Goal: Transaction & Acquisition: Purchase product/service

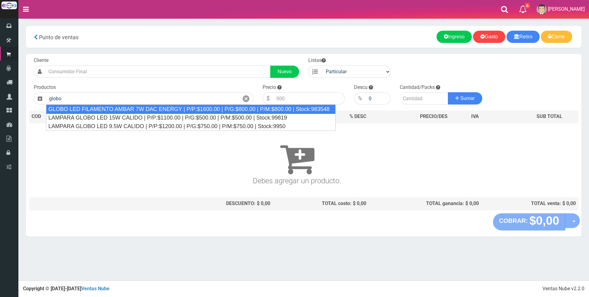
click at [148, 108] on div "GLOBO LED FILAMENTO AMBAR 7W DAC ENERGY | P/P:$1600.00 | P/G:$800.00 | P/M:$800…" at bounding box center [191, 109] width 290 height 9
type input "GLOBO LED FILAMENTO AMBAR 7W DAC ENERGY | P/P:$1600.00 | P/G:$800.00 | P/M:$800…"
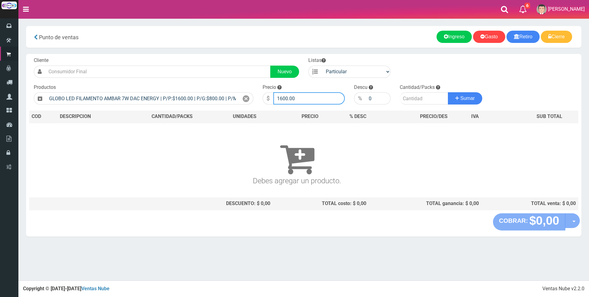
drag, startPoint x: 298, startPoint y: 96, endPoint x: 217, endPoint y: 90, distance: 81.2
click at [218, 57] on form "Cliente Nuevo Listas Particular Gremio Mayoristas" at bounding box center [303, 57] width 549 height 0
type input "5500"
type input "2"
click at [448, 92] on button "Sumar" at bounding box center [465, 98] width 34 height 12
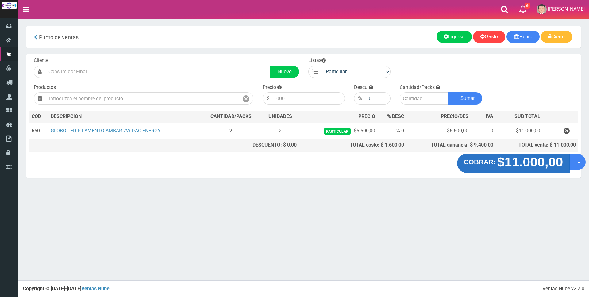
click at [522, 158] on strong "$11.000,00" at bounding box center [530, 162] width 66 height 14
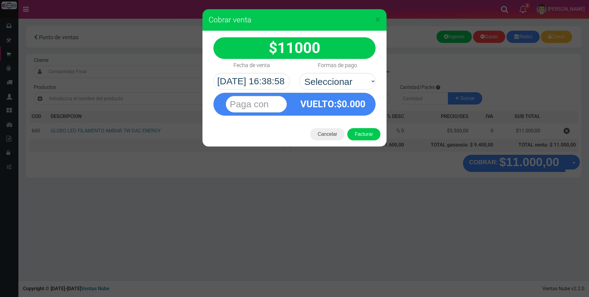
click at [356, 78] on select "Seleccionar Efectivo Tarjeta de Crédito Depósito Débito" at bounding box center [337, 81] width 77 height 17
select select "Tarjeta de Crédito"
click at [299, 73] on select "Seleccionar Efectivo Tarjeta de Crédito Depósito Débito" at bounding box center [337, 81] width 77 height 17
click at [266, 109] on input "text" at bounding box center [256, 104] width 61 height 17
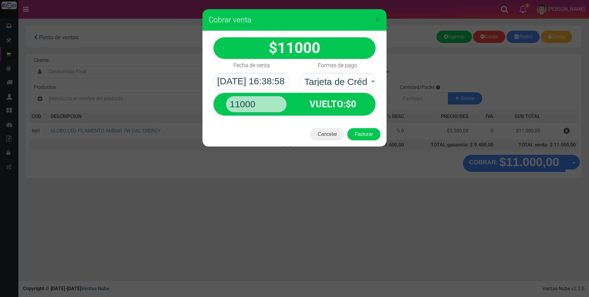
type input "11000"
click at [347, 128] on button "Facturar" at bounding box center [363, 134] width 33 height 12
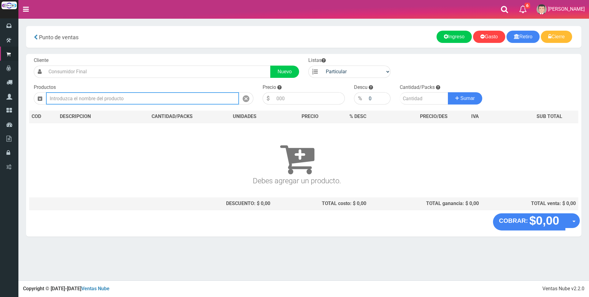
click at [93, 96] on input "text" at bounding box center [142, 98] width 193 height 12
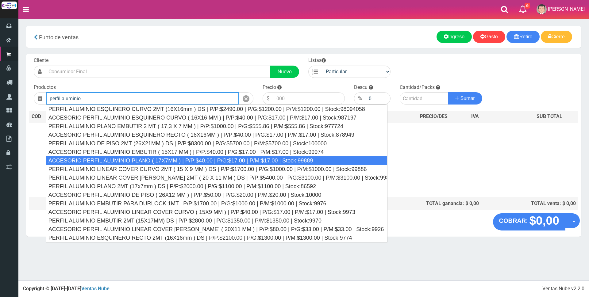
click at [148, 162] on div "ACCESORIO PERFIL ALUMINIO PLANO ( 17X7MM ) | P/P:$40.00 | P/G:$17.00 | P/M:$17.…" at bounding box center [216, 160] width 341 height 9
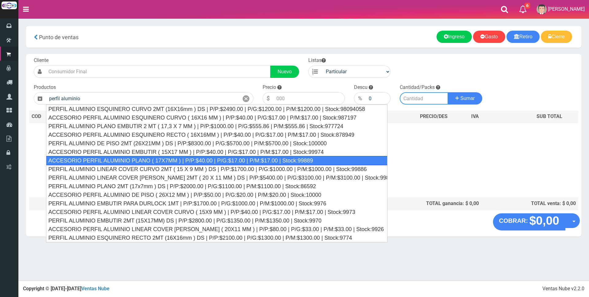
type input "ACCESORIO PERFIL ALUMINIO PLANO ( 17X7MM ) | P/P:$40.00 | P/G:$17.00 | P/M:$17.…"
type input "40.00"
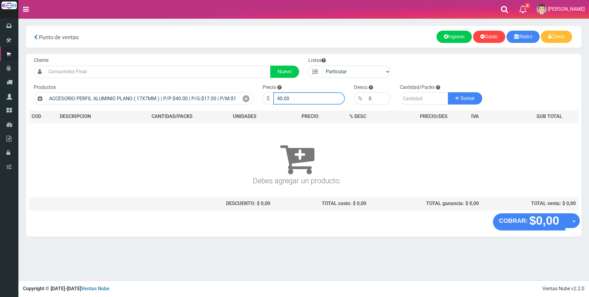
drag, startPoint x: 311, startPoint y: 101, endPoint x: 233, endPoint y: 91, distance: 78.5
click at [234, 57] on form "Cliente Nuevo Listas Particular Gremio Mayoristas" at bounding box center [303, 57] width 549 height 0
click at [244, 98] on icon at bounding box center [246, 98] width 7 height 9
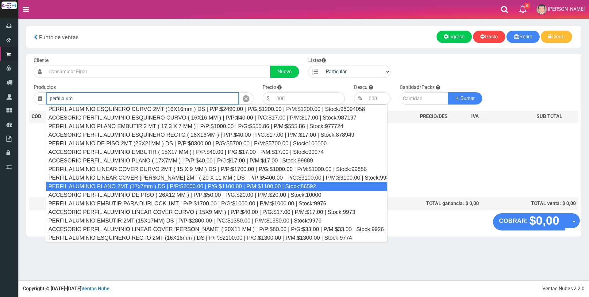
click at [159, 186] on div "PERFIL ALUMINIO PLANO 2MT (17x7mm ) DS | P/P:$2000.00 | P/G:$1100.00 | P/M:$110…" at bounding box center [216, 186] width 341 height 9
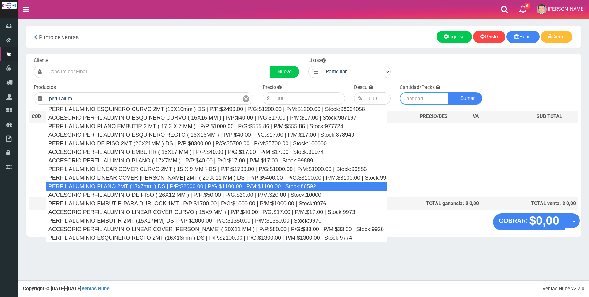
type input "PERFIL ALUMINIO PLANO 2MT (17x7mm ) DS | P/P:$2000.00 | P/G:$1100.00 | P/M:$110…"
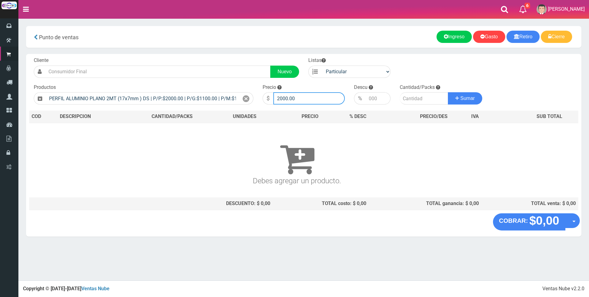
drag, startPoint x: 312, startPoint y: 101, endPoint x: 194, endPoint y: 80, distance: 119.8
click at [194, 80] on div "Cliente Nuevo Listas Particular Gremio Mayoristas Productos" at bounding box center [303, 134] width 555 height 160
type input "6500"
type input "2"
click at [448, 92] on button "Sumar" at bounding box center [465, 98] width 34 height 12
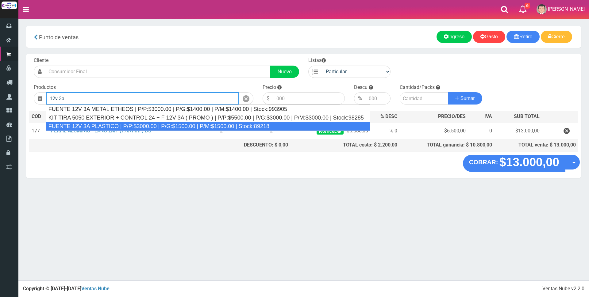
click at [166, 122] on div "FUENTE 12V 3A PLASTICO | P/P:$3000.00 | P/G:$1500.00 | P/M:$1500.00 | Stock:892…" at bounding box center [208, 126] width 324 height 9
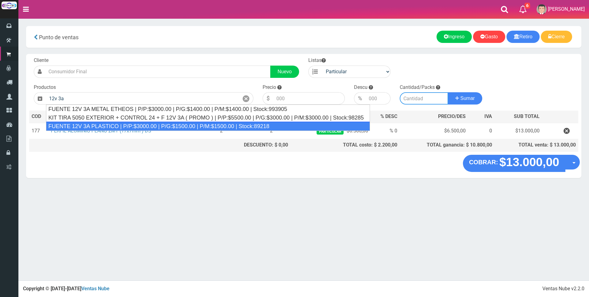
type input "FUENTE 12V 3A PLASTICO | P/P:$3000.00 | P/G:$1500.00 | P/M:$1500.00 | Stock:892…"
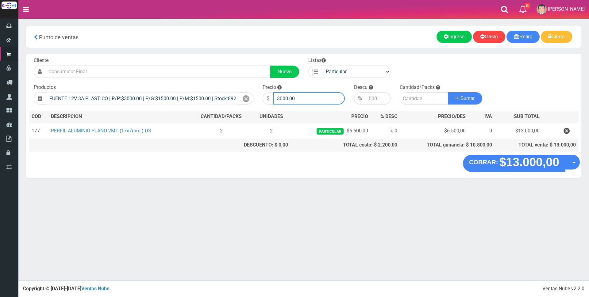
drag, startPoint x: 294, startPoint y: 98, endPoint x: 183, endPoint y: 98, distance: 112.0
click at [183, 57] on form "Cliente Nuevo Listas Particular Gremio Mayoristas" at bounding box center [303, 57] width 549 height 0
type input "9000"
type input "1"
click at [448, 92] on button "Sumar" at bounding box center [465, 98] width 34 height 12
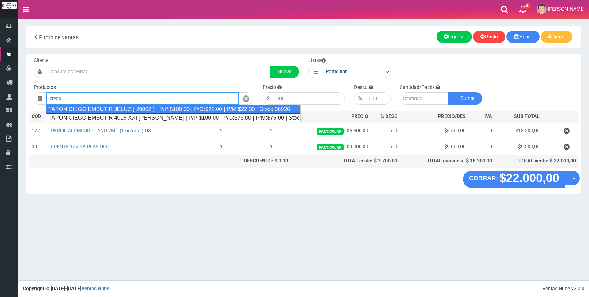
click at [157, 110] on div "TAPON CIEGO EMBUTIR JELUZ ( 20092 ) | P/P:$100.00 | P/G:$22.00 | P/M:$22.00 | S…" at bounding box center [173, 109] width 255 height 9
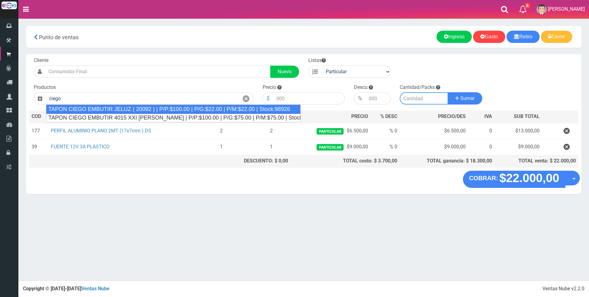
type input "TAPON CIEGO EMBUTIR JELUZ ( 20092 ) | P/P:$100.00 | P/G:$22.00 | P/M:$22.00 | S…"
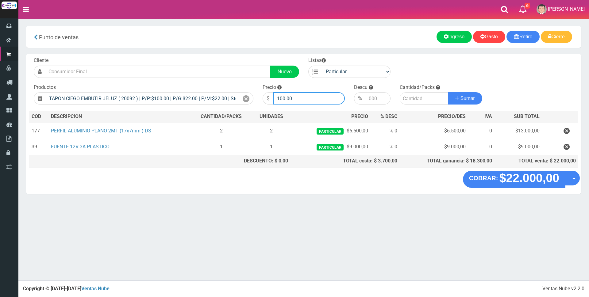
drag, startPoint x: 311, startPoint y: 95, endPoint x: 193, endPoint y: 87, distance: 118.4
click at [197, 57] on form "Cliente Nuevo Listas Particular Gremio Mayoristas" at bounding box center [303, 57] width 549 height 0
type input "200"
type input "2"
click at [448, 92] on button "Sumar" at bounding box center [465, 98] width 34 height 12
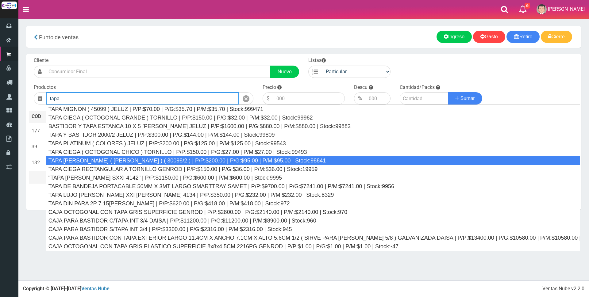
click at [149, 160] on div "TAPA REGINA JELUZ ( BLANCO ) ( 30098/2 ) | P/P:$200.00 | P/G:$95.00 | P/M:$95.0…" at bounding box center [313, 160] width 534 height 9
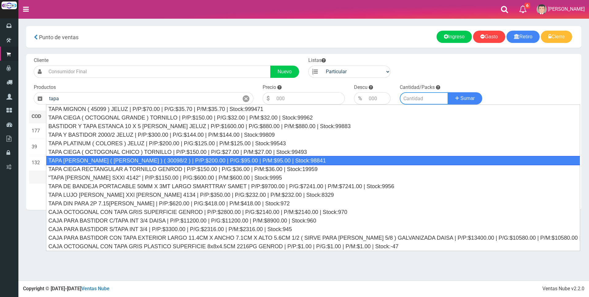
type input "TAPA REGINA JELUZ ( BLANCO ) ( 30098/2 ) | P/P:$200.00 | P/G:$95.00 | P/M:$95.0…"
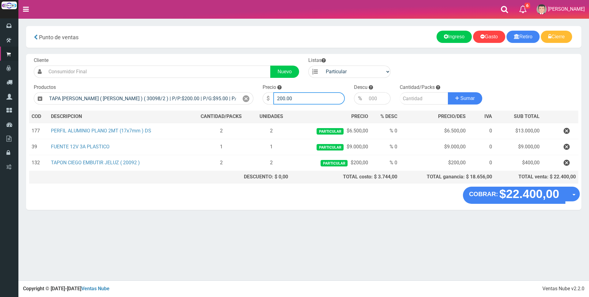
drag, startPoint x: 319, startPoint y: 97, endPoint x: 186, endPoint y: 88, distance: 133.4
click at [187, 57] on form "Cliente Nuevo Listas Particular Gremio Mayoristas" at bounding box center [303, 57] width 549 height 0
type input "600"
type input "2"
click at [448, 92] on button "Sumar" at bounding box center [465, 98] width 34 height 12
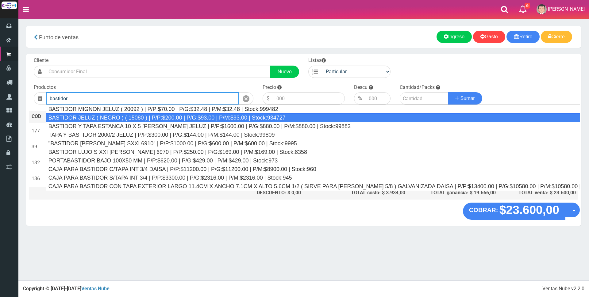
click at [156, 117] on div "BASTIDOR JELUZ ( NEGRO ) ( 15080 ) | P/P:$200.00 | P/G:$93.00 | P/M:$93.00 | St…" at bounding box center [313, 117] width 534 height 9
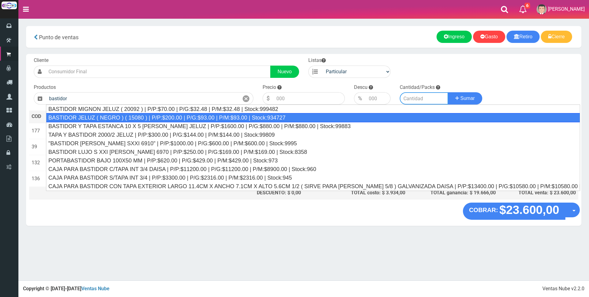
type input "BASTIDOR JELUZ ( NEGRO ) ( 15080 ) | P/P:$200.00 | P/G:$93.00 | P/M:$93.00 | St…"
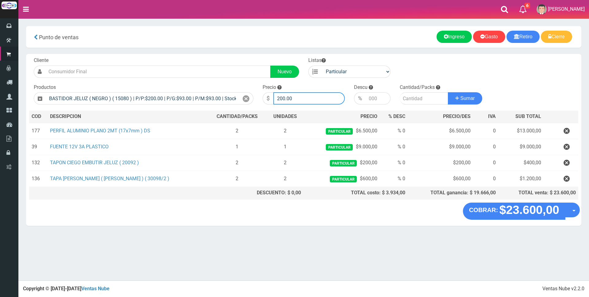
drag, startPoint x: 267, startPoint y: 95, endPoint x: 149, endPoint y: 86, distance: 117.8
click at [160, 57] on form "Cliente Nuevo Listas Particular Gremio Mayoristas" at bounding box center [303, 57] width 549 height 0
type input "600"
type input "2"
click at [448, 92] on button "Sumar" at bounding box center [465, 98] width 34 height 12
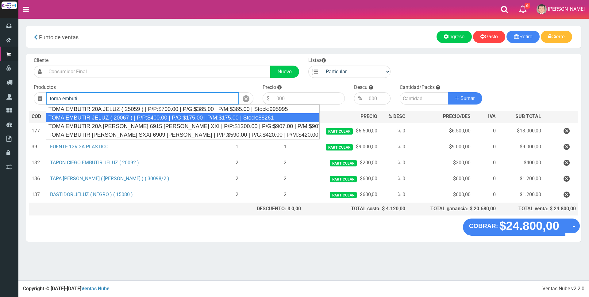
click at [151, 114] on div "TOMA EMBUTIR JELUZ ( 20067 ) | P/P:$400.00 | P/G:$175.00 | P/M:$175.00 | Stock:…" at bounding box center [183, 117] width 274 height 9
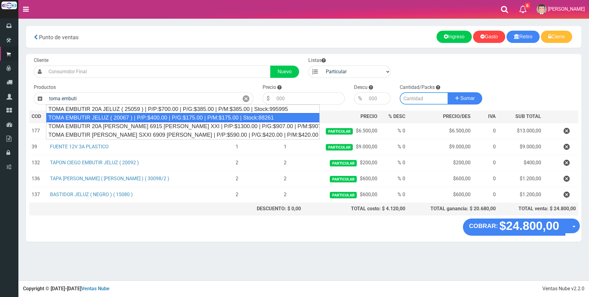
type input "TOMA EMBUTIR JELUZ ( 20067 ) | P/P:$400.00 | P/G:$175.00 | P/M:$175.00 | Stock:…"
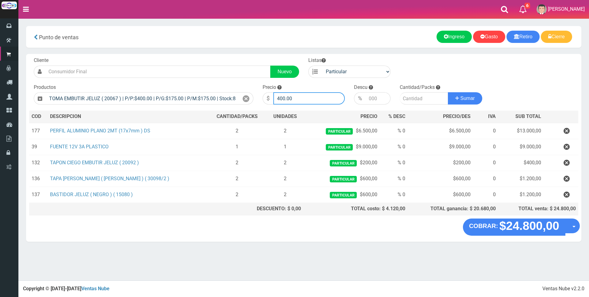
drag, startPoint x: 332, startPoint y: 98, endPoint x: 207, endPoint y: 90, distance: 125.1
click at [207, 57] on form "Cliente Nuevo Listas Particular Gremio Mayoristas" at bounding box center [303, 57] width 549 height 0
type input "1200"
type input "3"
click at [448, 92] on button "Sumar" at bounding box center [465, 98] width 34 height 12
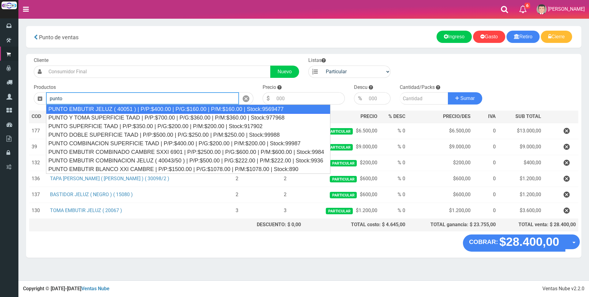
click at [112, 112] on div "PUNTO EMBUTIR JELUZ ( 40051 ) | P/P:$400.00 | P/G:$160.00 | P/M:$160.00 | Stock…" at bounding box center [188, 109] width 284 height 9
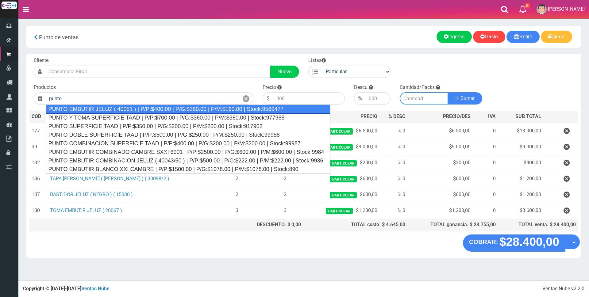
type input "PUNTO EMBUTIR JELUZ ( 40051 ) | P/P:$400.00 | P/G:$160.00 | P/M:$160.00 | Stock…"
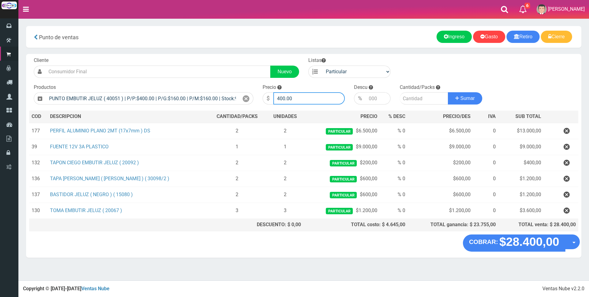
drag, startPoint x: 307, startPoint y: 97, endPoint x: 178, endPoint y: 86, distance: 130.2
click at [180, 57] on form "Cliente Nuevo Listas Particular Gremio Mayoristas" at bounding box center [303, 57] width 549 height 0
type input "1200"
type input "1"
click at [448, 92] on button "Sumar" at bounding box center [465, 98] width 34 height 12
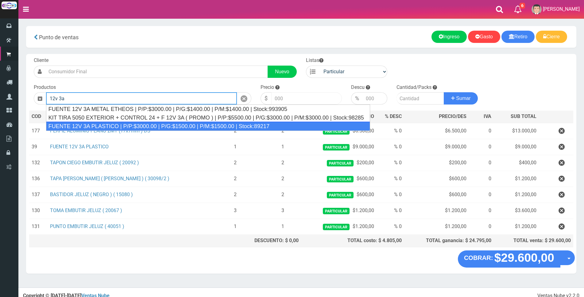
drag, startPoint x: 171, startPoint y: 125, endPoint x: 314, endPoint y: 96, distance: 146.7
click at [171, 124] on div "FUENTE 12V 3A PLASTICO | P/P:$3000.00 | P/G:$1500.00 | P/M:$1500.00 | Stock:892…" at bounding box center [208, 126] width 324 height 9
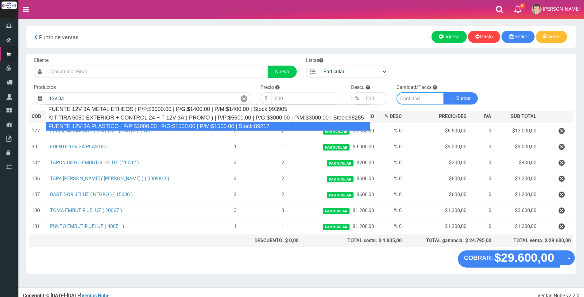
type input "FUENTE 12V 3A PLASTICO | P/P:$3000.00 | P/G:$1500.00 | P/M:$1500.00 | Stock:892…"
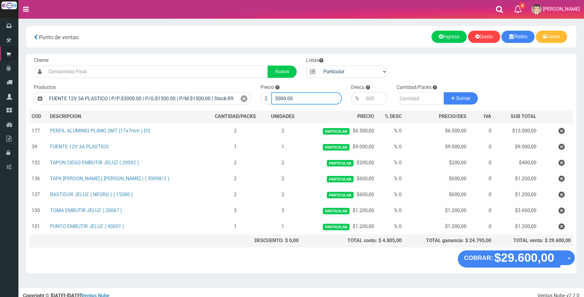
drag, startPoint x: 316, startPoint y: 95, endPoint x: 193, endPoint y: 87, distance: 123.0
click at [193, 57] on form "Cliente Nuevo Listas Particular Gremio Mayoristas" at bounding box center [301, 57] width 544 height 0
type input "9000"
type input "1"
click at [444, 92] on button "Sumar" at bounding box center [461, 98] width 34 height 12
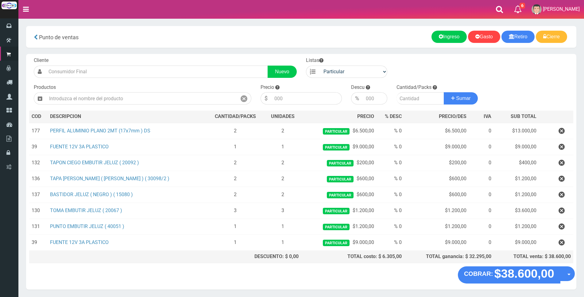
click at [529, 282] on div "COBRAR: $38.600,00 Opciones Hacer Devolucion Crear presupuesto" at bounding box center [301, 278] width 550 height 23
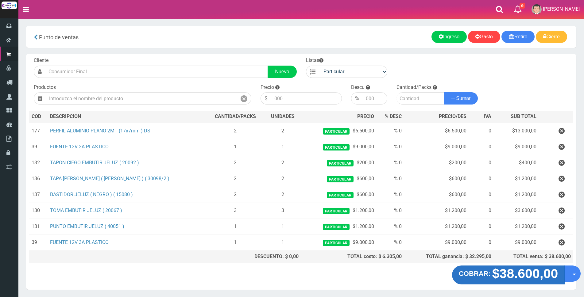
click at [523, 271] on strong "$38.600,00" at bounding box center [525, 274] width 66 height 14
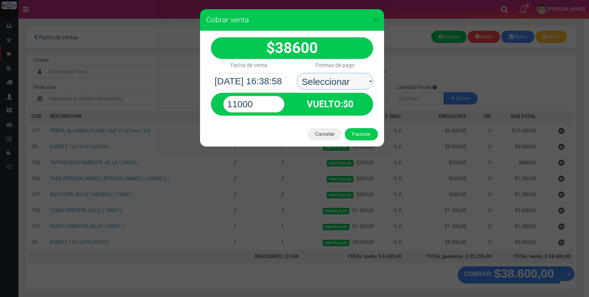
drag, startPoint x: 355, startPoint y: 86, endPoint x: 345, endPoint y: 74, distance: 15.9
click at [345, 74] on select "Seleccionar Efectivo Tarjeta de Crédito Depósito Débito" at bounding box center [335, 81] width 77 height 17
click at [332, 61] on label "Formas de pago" at bounding box center [334, 65] width 39 height 12
click at [332, 73] on select "Seleccionar Efectivo Tarjeta de Crédito Depósito Débito" at bounding box center [335, 81] width 77 height 17
drag, startPoint x: 259, startPoint y: 106, endPoint x: 112, endPoint y: 89, distance: 148.3
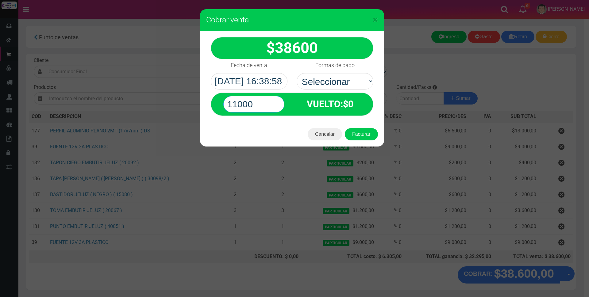
click at [112, 89] on div "× Cobrar venta 38600" at bounding box center [294, 148] width 589 height 297
type input "40000"
drag, startPoint x: 322, startPoint y: 79, endPoint x: 325, endPoint y: 87, distance: 9.0
click at [322, 79] on select "Seleccionar Efectivo Tarjeta de Crédito Depósito Débito" at bounding box center [335, 81] width 77 height 17
select select "Efectivo"
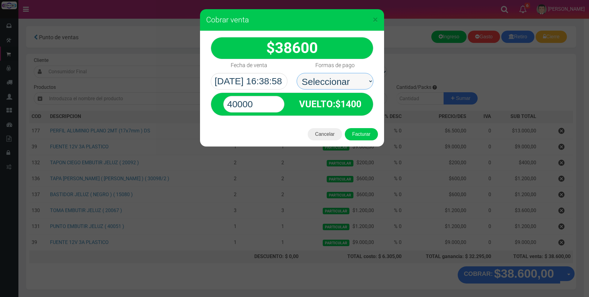
click at [297, 73] on select "Seleccionar Efectivo Tarjeta de Crédito Depósito Débito" at bounding box center [335, 81] width 77 height 17
click at [359, 137] on button "Facturar" at bounding box center [361, 134] width 33 height 12
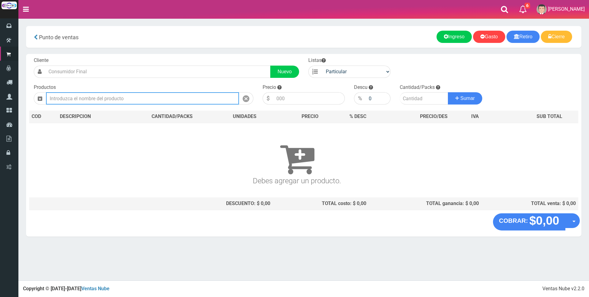
click at [156, 101] on input "text" at bounding box center [142, 98] width 193 height 12
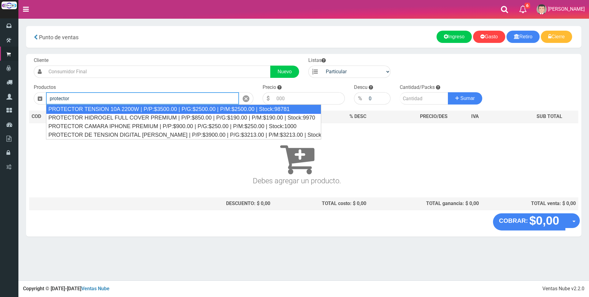
drag, startPoint x: 173, startPoint y: 109, endPoint x: 324, endPoint y: 109, distance: 151.5
click at [173, 109] on div "PROTECTOR TENSION 10A 2200W | P/P:$3500.00 | P/G:$2500.00 | P/M:$2500.00 | Stoc…" at bounding box center [183, 109] width 275 height 9
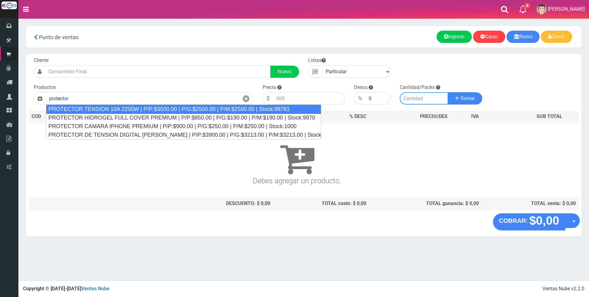
type input "PROTECTOR TENSION 10A 2200W | P/P:$3500.00 | P/G:$2500.00 | P/M:$2500.00 | Stoc…"
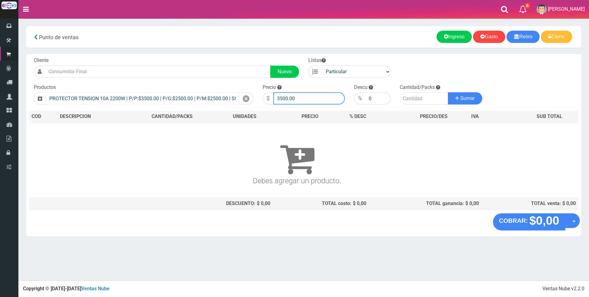
drag, startPoint x: 326, startPoint y: 98, endPoint x: 228, endPoint y: 101, distance: 98.5
click at [228, 57] on form "Cliente Nuevo Listas Particular Gremio Mayoristas" at bounding box center [303, 57] width 549 height 0
type input "28000"
type input "1"
click at [448, 92] on button "Sumar" at bounding box center [465, 98] width 34 height 12
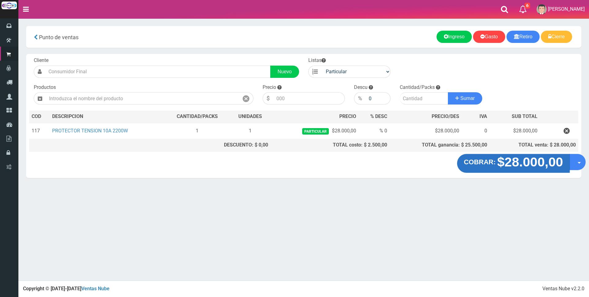
click at [528, 162] on strong "$28.000,00" at bounding box center [530, 162] width 66 height 14
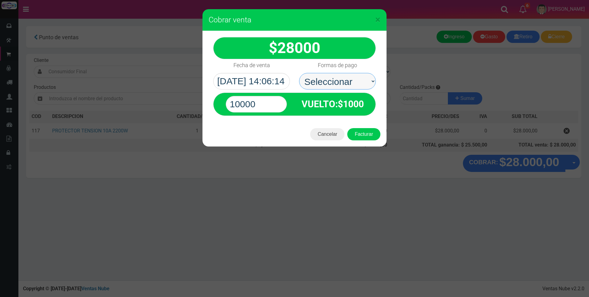
drag, startPoint x: 349, startPoint y: 80, endPoint x: 346, endPoint y: 85, distance: 6.2
click at [349, 80] on select "Seleccionar Efectivo Tarjeta de Crédito Depósito Débito" at bounding box center [337, 81] width 77 height 17
select select "Tarjeta de Crédito"
click at [299, 73] on select "Seleccionar Efectivo Tarjeta de Crédito Depósito Débito" at bounding box center [337, 81] width 77 height 17
drag, startPoint x: 275, startPoint y: 101, endPoint x: 159, endPoint y: 98, distance: 116.3
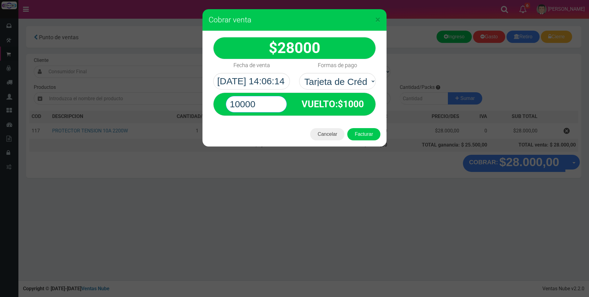
click at [159, 98] on div "× Cobrar venta 28000" at bounding box center [294, 148] width 589 height 297
type input "28000"
click at [347, 128] on button "Facturar" at bounding box center [363, 134] width 33 height 12
